Goal: Find specific page/section: Find specific page/section

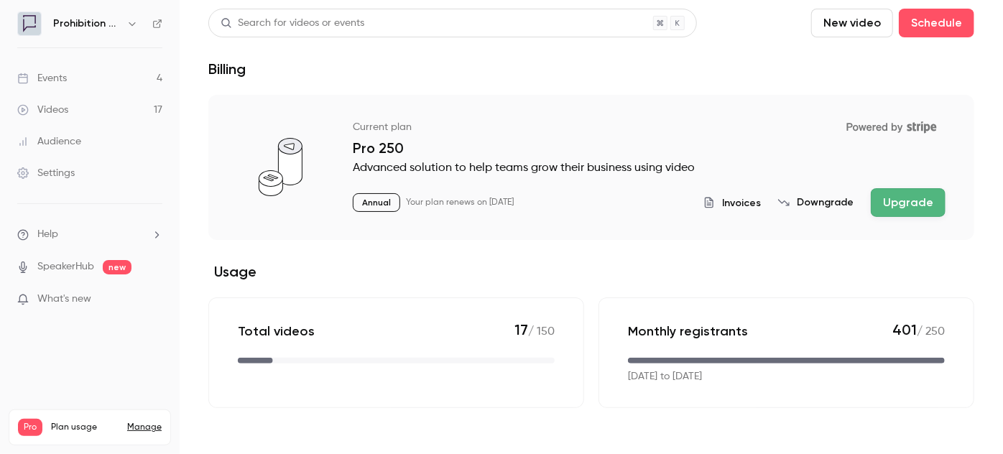
click at [57, 75] on div "Events" at bounding box center [42, 78] width 50 height 14
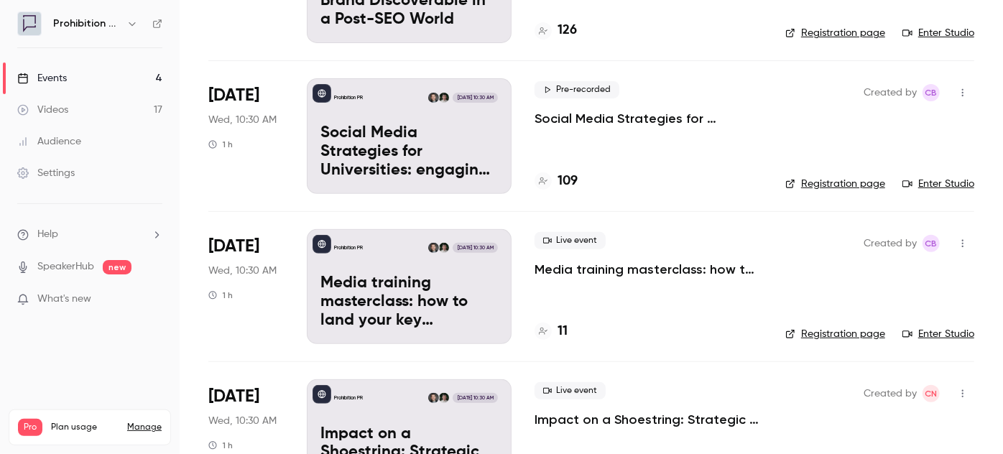
scroll to position [261, 0]
